Goal: Task Accomplishment & Management: Manage account settings

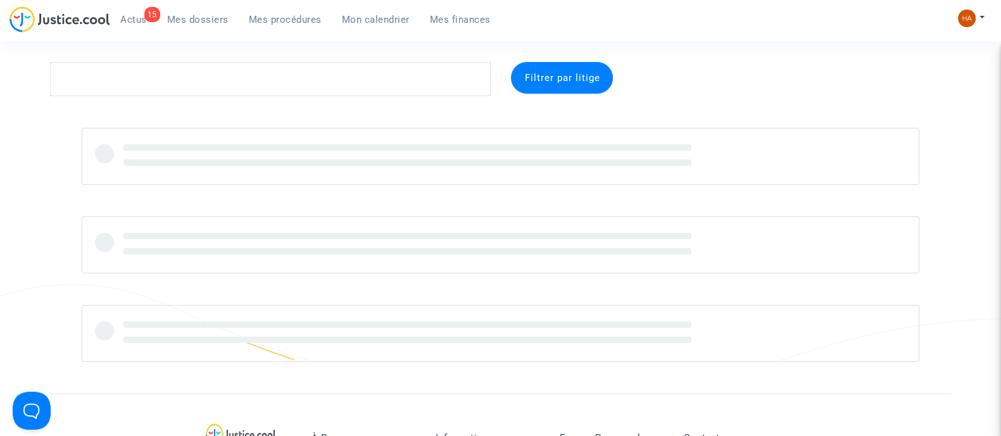
click at [274, 21] on span "Mes procédures" at bounding box center [285, 19] width 73 height 11
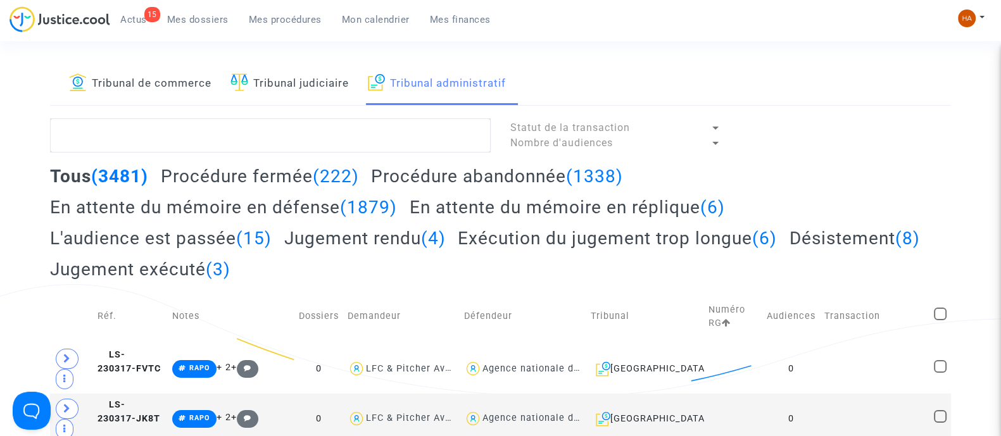
click at [161, 84] on link "Tribunal de commerce" at bounding box center [140, 83] width 142 height 43
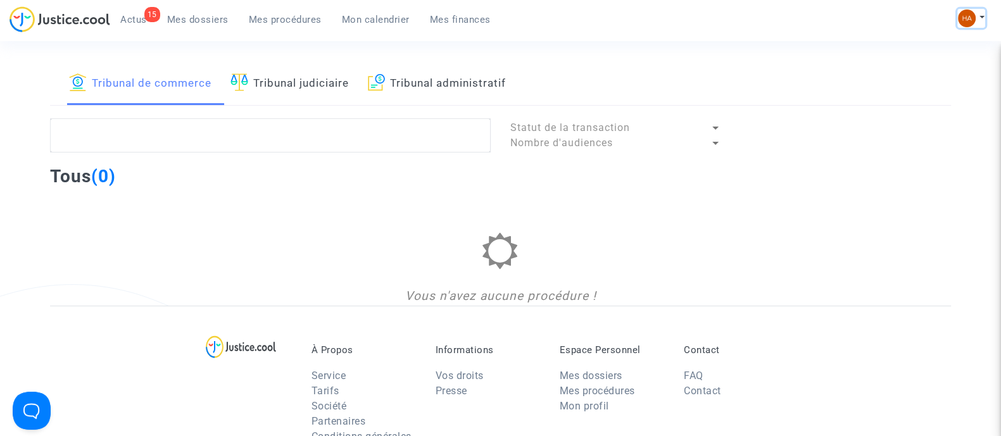
click at [977, 10] on button at bounding box center [971, 18] width 28 height 19
click at [927, 61] on link "Changer de compte" at bounding box center [920, 65] width 128 height 20
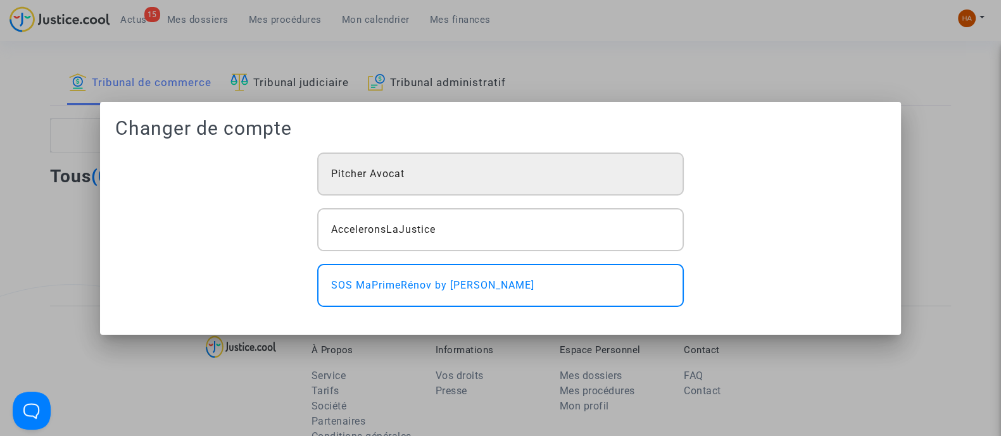
click at [604, 170] on div "Pitcher Avocat" at bounding box center [500, 174] width 366 height 43
